Goal: Communication & Community: Connect with others

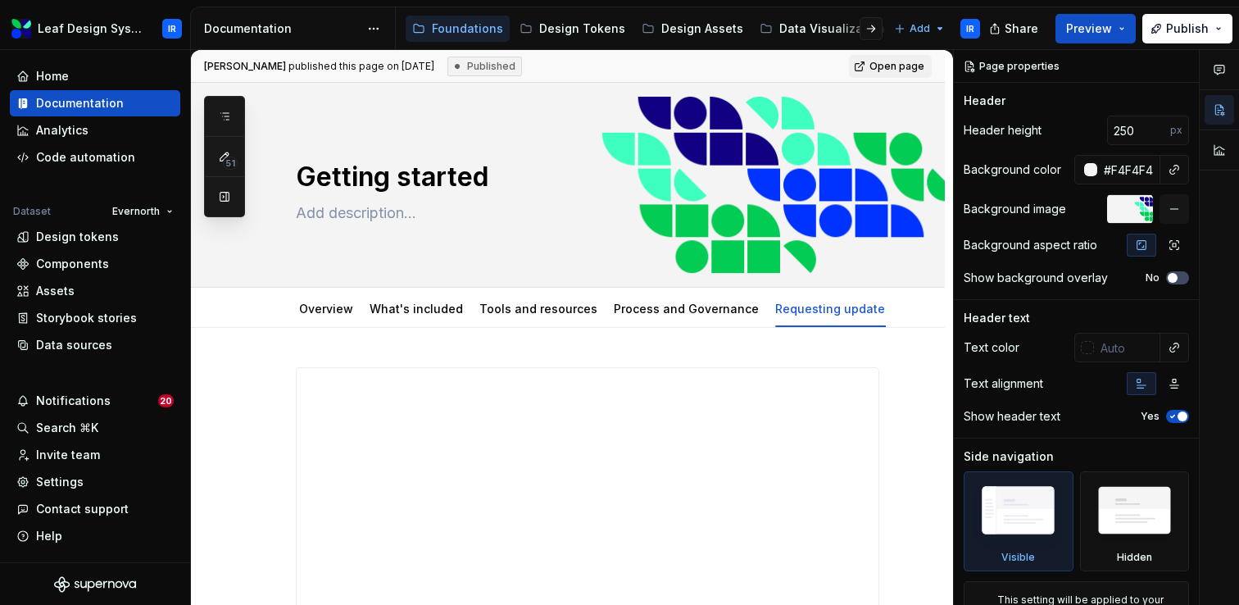
type textarea "*"
click at [93, 456] on div "Invite team" at bounding box center [68, 454] width 64 height 16
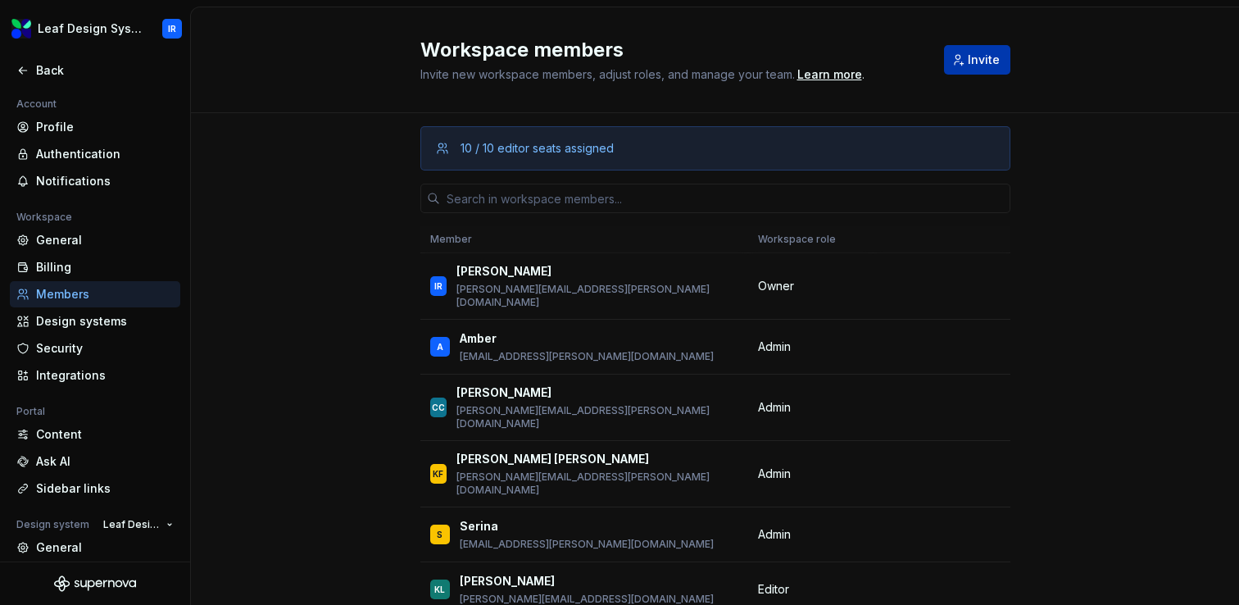
click at [979, 65] on span "Invite" at bounding box center [984, 60] width 32 height 16
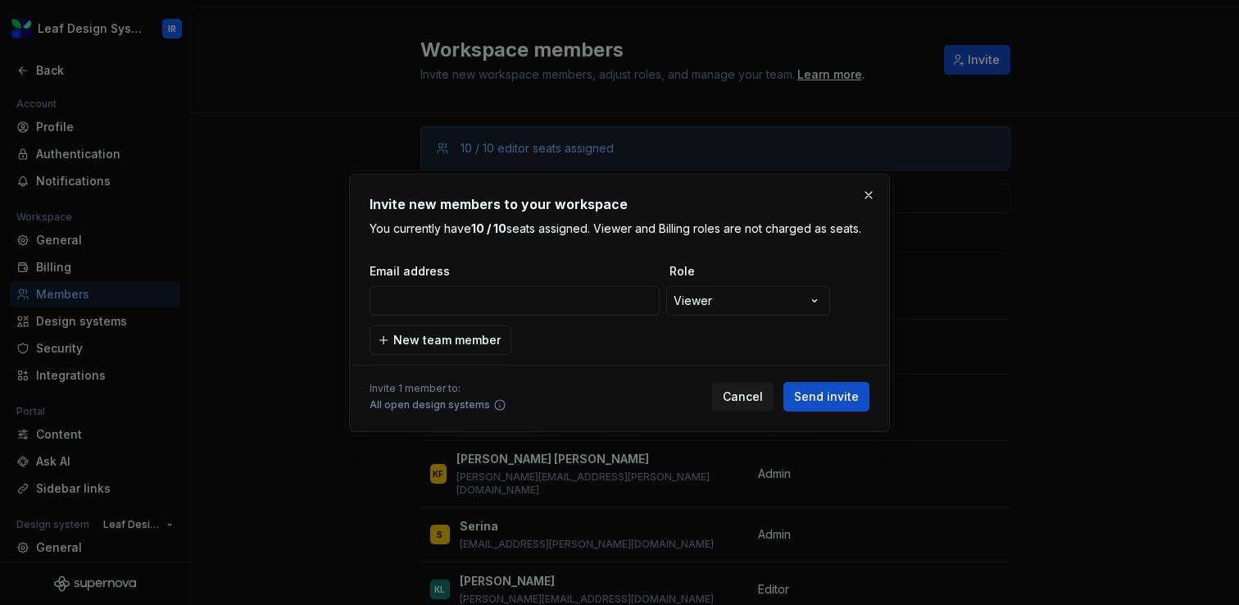
type input "[EMAIL_ADDRESS][DOMAIN_NAME]"
click at [461, 330] on button "New team member" at bounding box center [440, 339] width 142 height 29
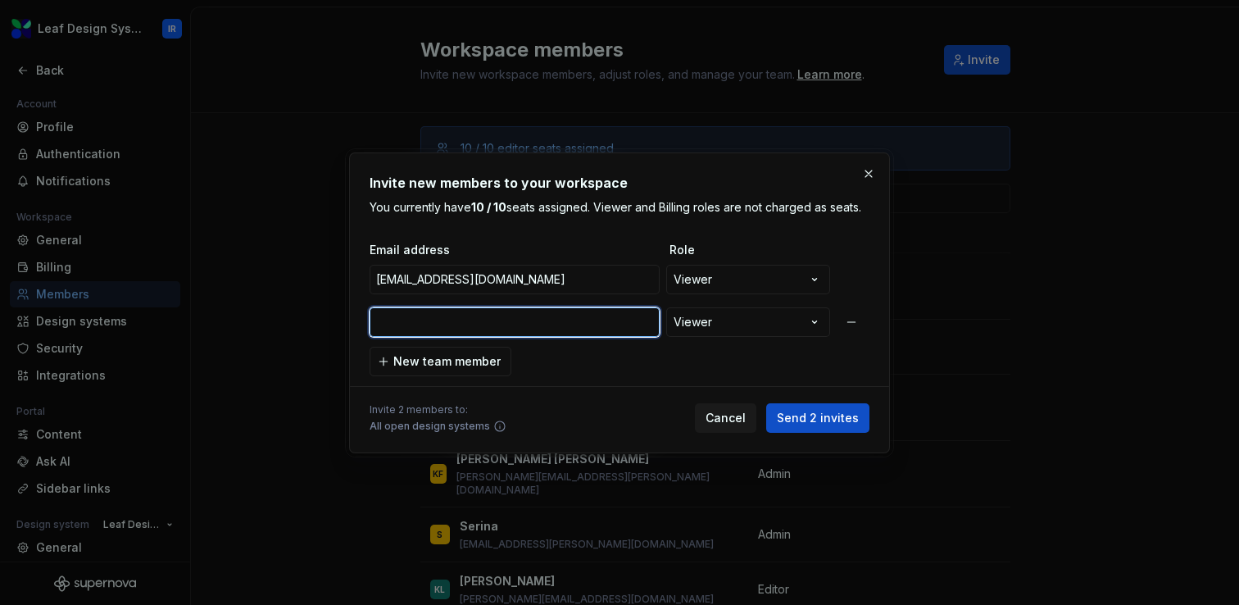
paste input "[PERSON_NAME][EMAIL_ADDRESS][PERSON_NAME][DOMAIN_NAME]"
type input "[PERSON_NAME][EMAIL_ADDRESS][PERSON_NAME][DOMAIN_NAME]"
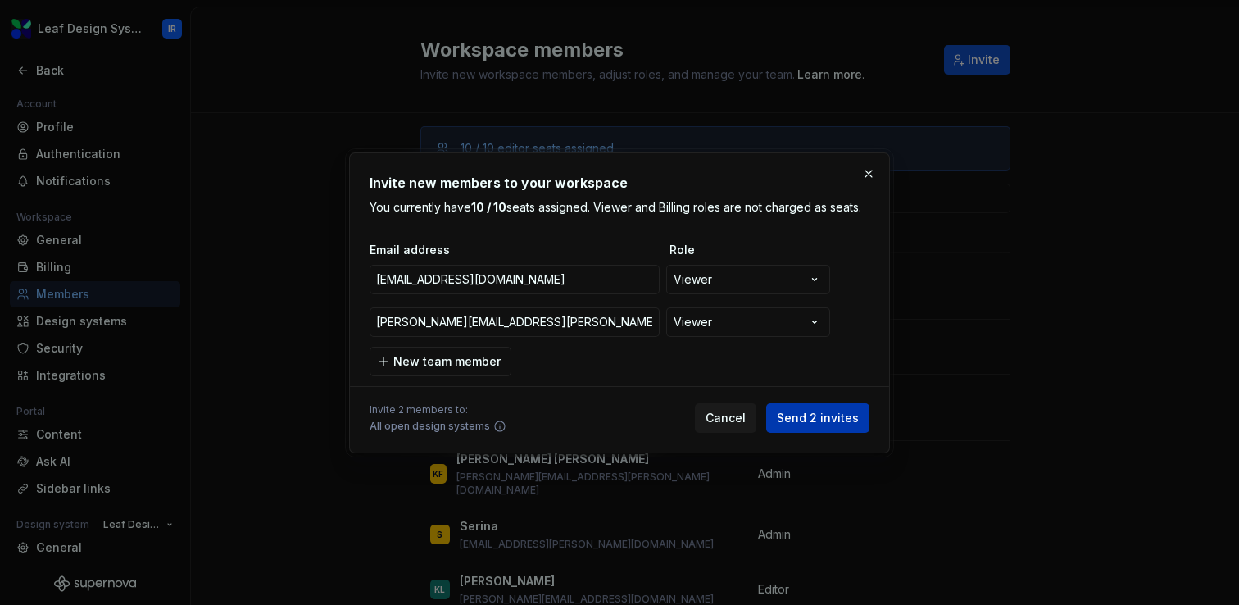
click at [829, 417] on span "Send 2 invites" at bounding box center [818, 418] width 82 height 16
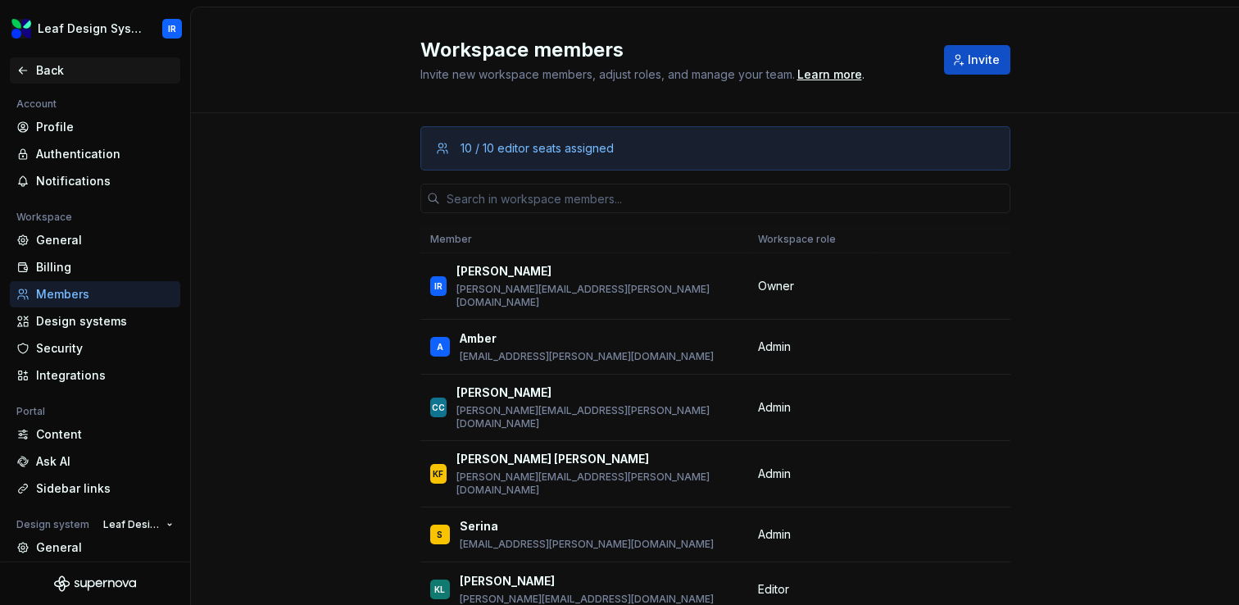
click at [57, 65] on div "Back" at bounding box center [105, 70] width 138 height 16
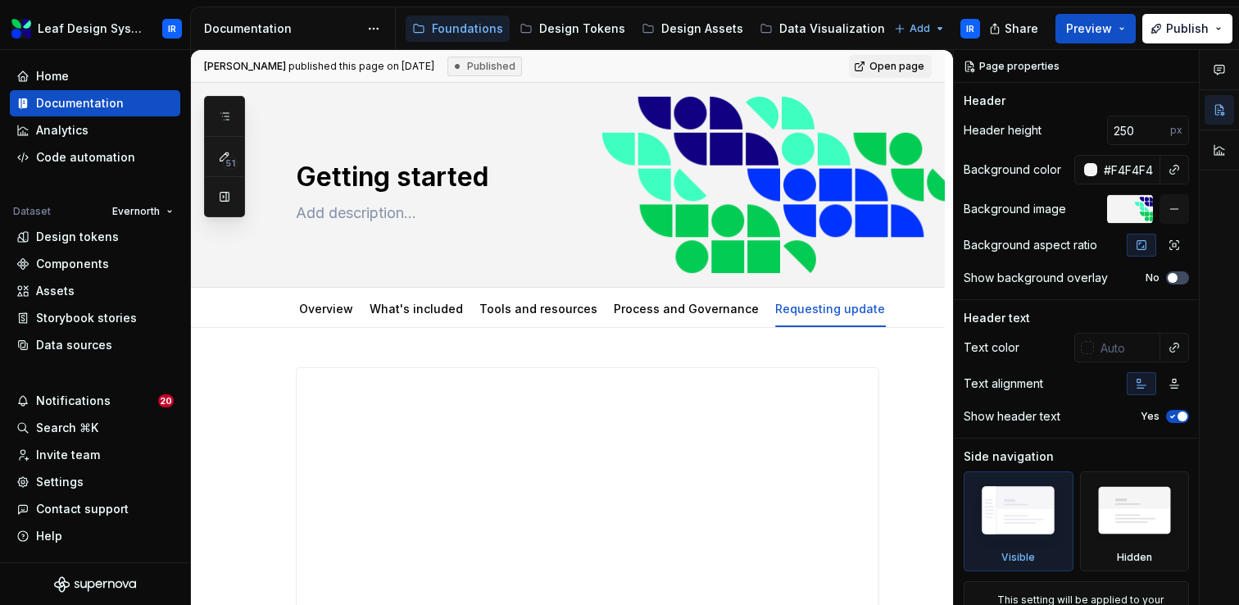
type textarea "*"
